Goal: Task Accomplishment & Management: Use online tool/utility

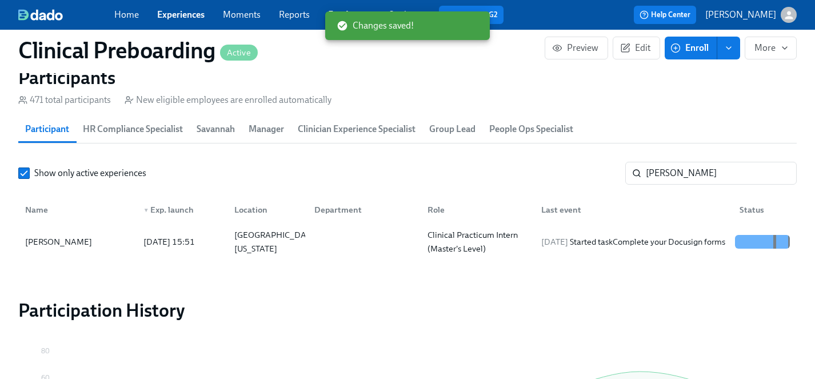
scroll to position [0, 15115]
click at [189, 14] on link "Experiences" at bounding box center [180, 14] width 47 height 11
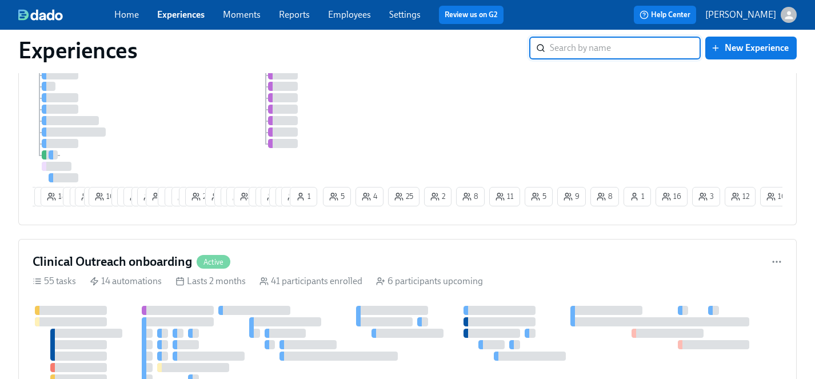
scroll to position [1456, 0]
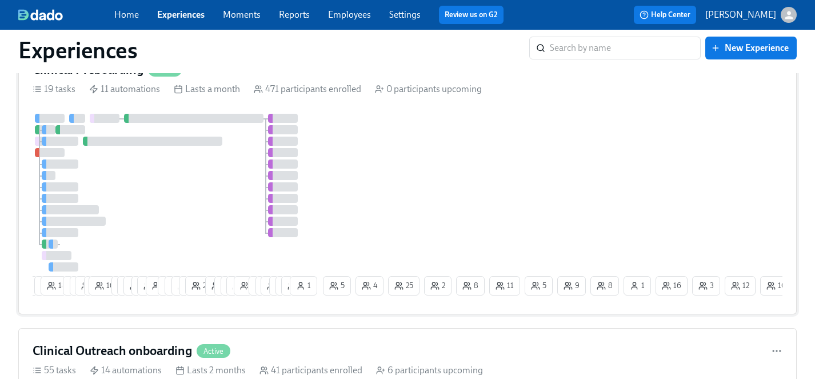
click at [423, 176] on div "9 12 18 9 9 10 5 10 7 17 15 6 24 3 12 11 12 17 25 10 7 6 14 17 1 4 11 7 8 14 1 …" at bounding box center [408, 207] width 750 height 186
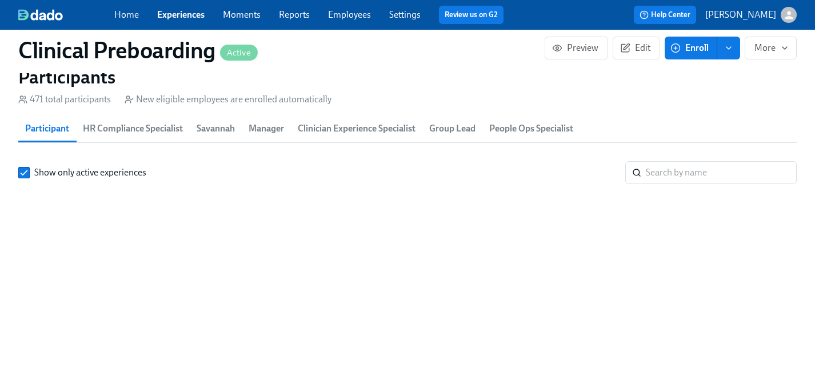
scroll to position [0, 14452]
click at [687, 184] on input "search" at bounding box center [721, 172] width 151 height 23
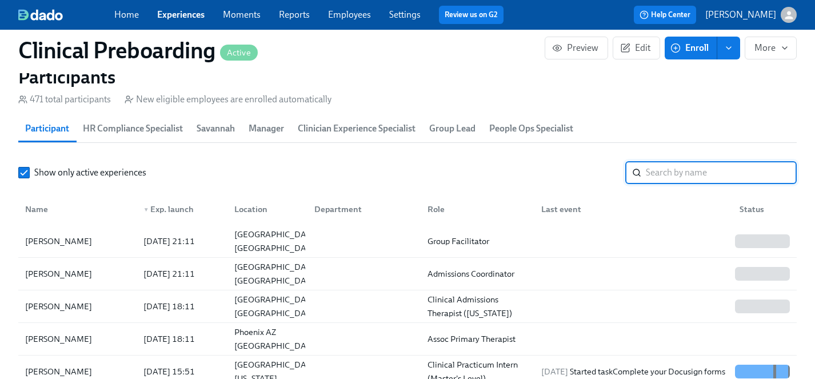
click at [669, 184] on input "search" at bounding box center [721, 172] width 151 height 23
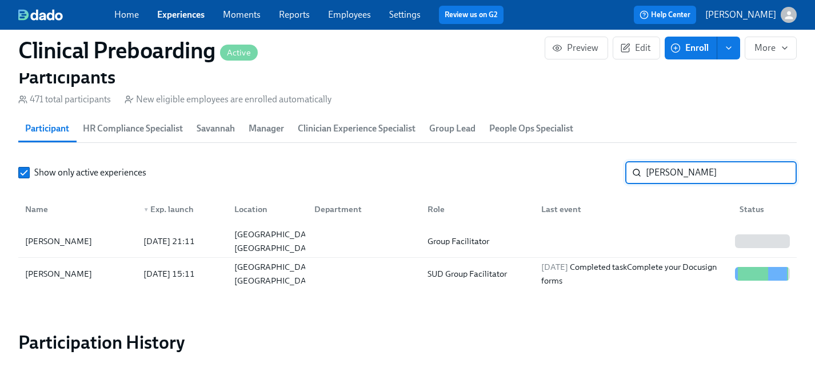
scroll to position [1175, 0]
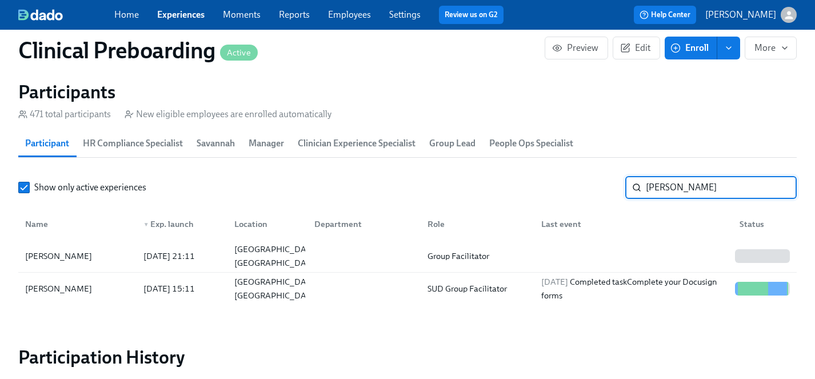
click at [511, 188] on div "Show only active experiences [PERSON_NAME] ​" at bounding box center [407, 187] width 779 height 23
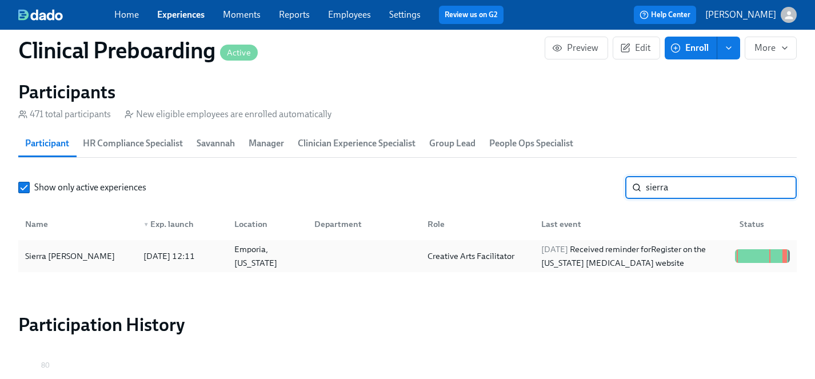
click at [60, 256] on div "Sierra [PERSON_NAME]" at bounding box center [70, 256] width 99 height 14
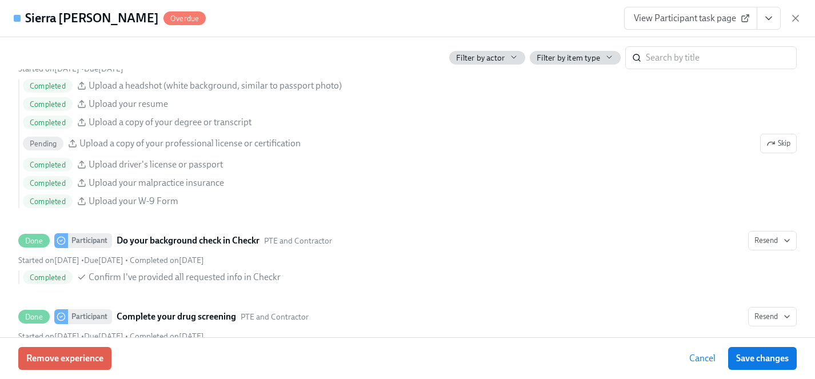
scroll to position [1366, 0]
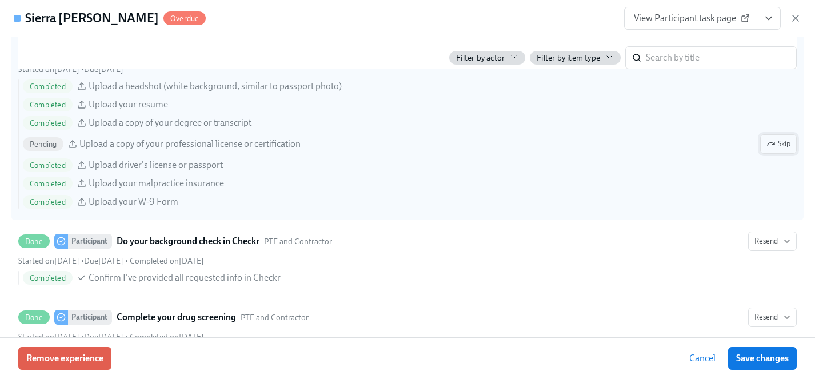
click at [779, 143] on span "Skip" at bounding box center [779, 143] width 24 height 11
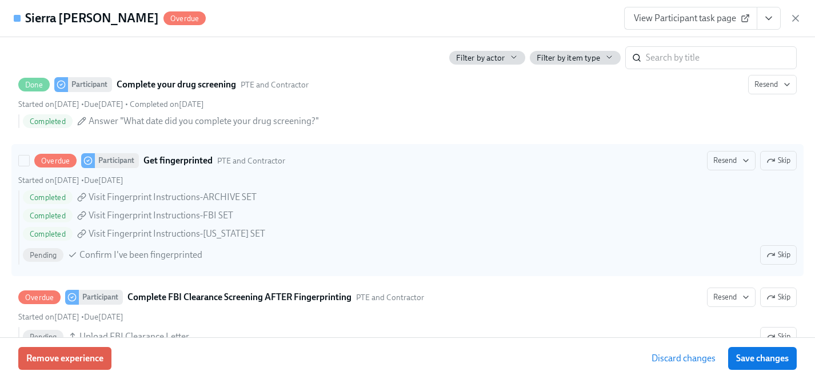
scroll to position [1598, 0]
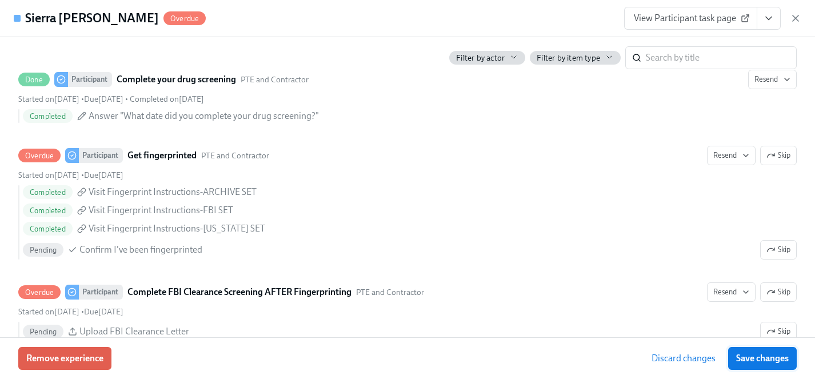
click at [756, 362] on span "Save changes" at bounding box center [763, 358] width 53 height 11
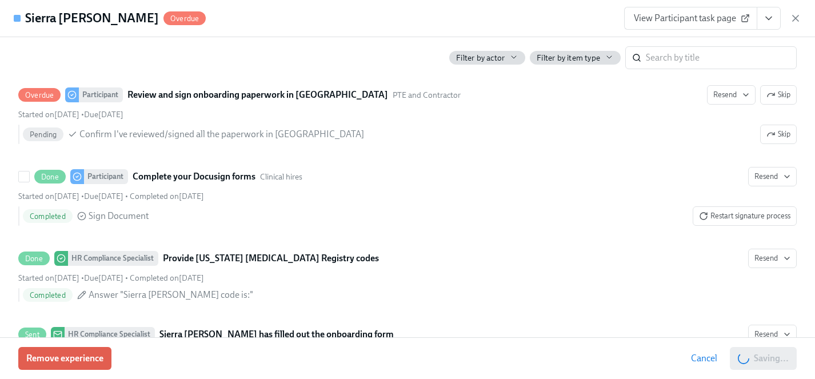
scroll to position [0, 15115]
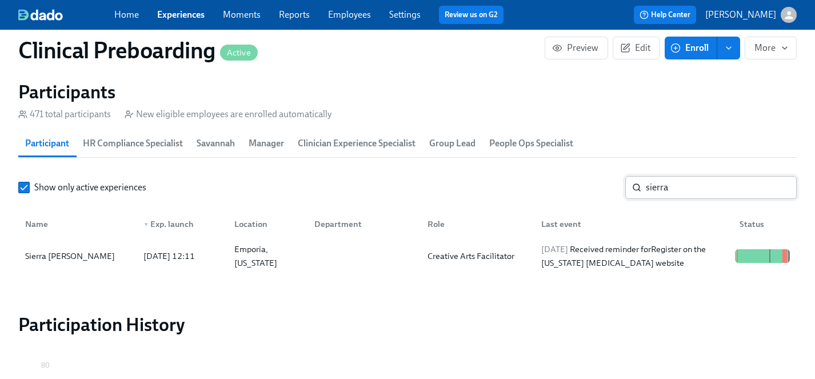
scroll to position [1175, 0]
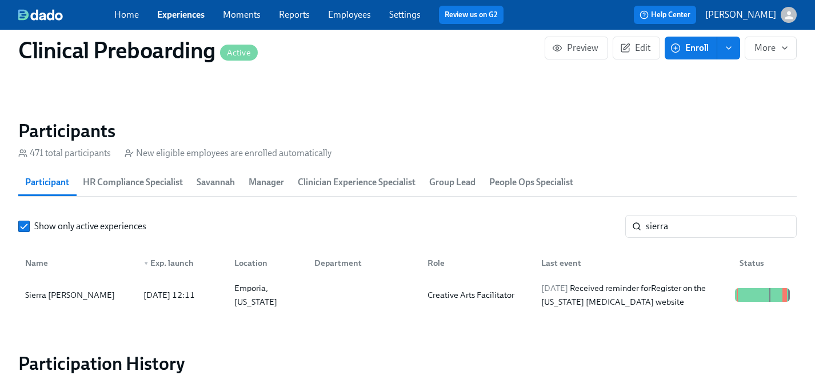
click at [718, 209] on section "Participants 471 total participants New eligible employees are enrolled automat…" at bounding box center [407, 218] width 779 height 196
drag, startPoint x: 707, startPoint y: 231, endPoint x: 562, endPoint y: 229, distance: 144.7
click at [562, 229] on div "Show only active experiences sierra ​" at bounding box center [407, 226] width 779 height 23
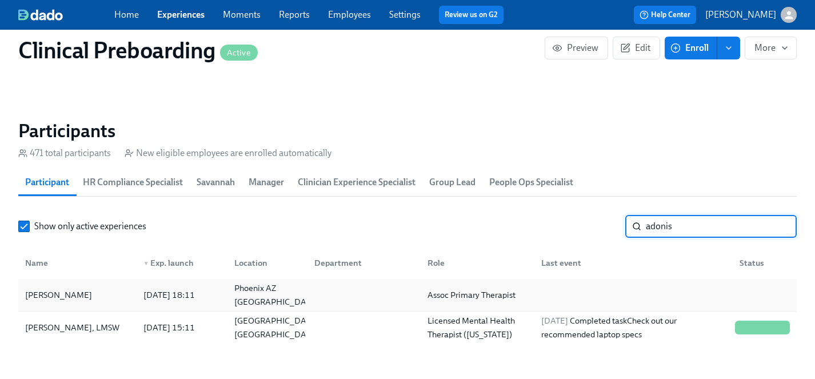
type input "adonis"
click at [55, 293] on div "[PERSON_NAME]" at bounding box center [59, 295] width 76 height 14
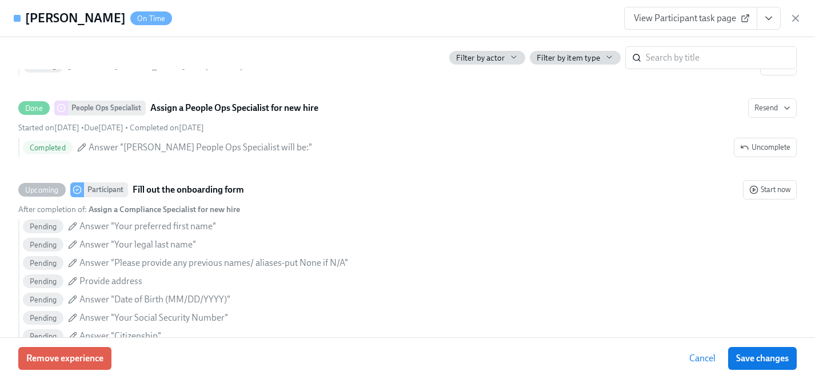
scroll to position [433, 0]
click at [41, 356] on span "Remove experience" at bounding box center [64, 358] width 77 height 11
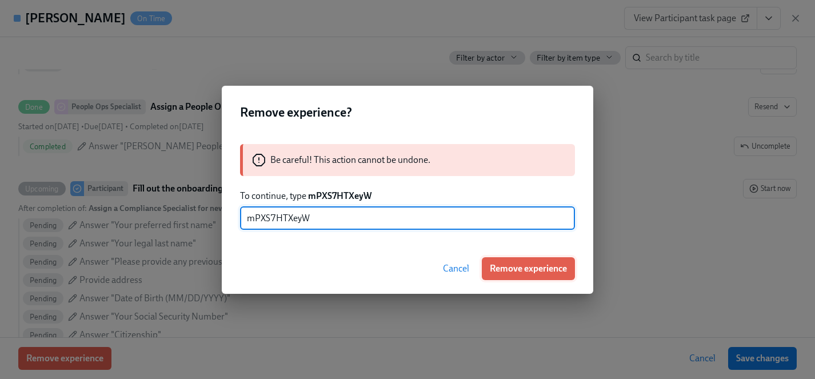
type input "mPXS7HTXeyW"
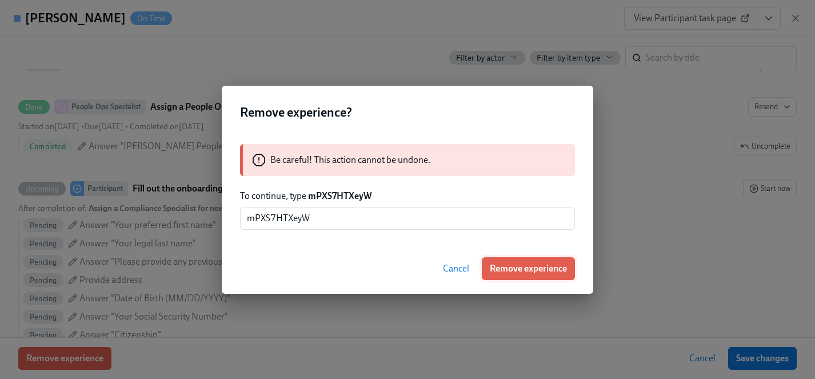
click at [528, 269] on span "Remove experience" at bounding box center [528, 268] width 77 height 11
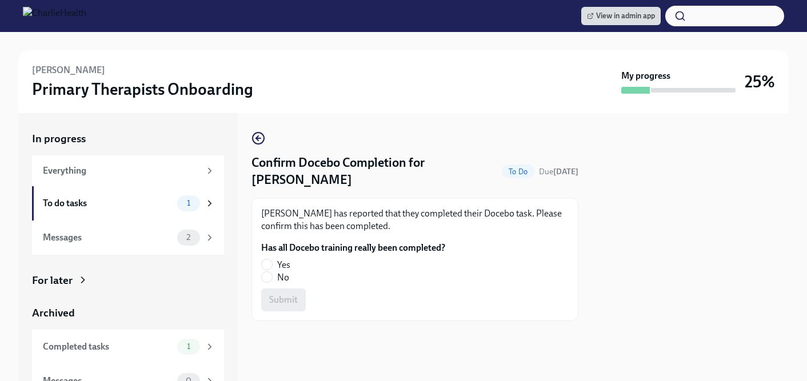
click at [288, 266] on span "Yes" at bounding box center [283, 265] width 13 height 13
click at [272, 266] on input "Yes" at bounding box center [267, 265] width 10 height 10
radio input "true"
click at [288, 305] on span "Submit" at bounding box center [283, 300] width 29 height 11
